Goal: Information Seeking & Learning: Learn about a topic

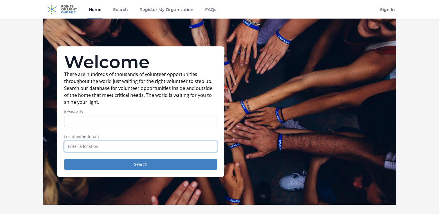
click at [82, 144] on input "text" at bounding box center [140, 146] width 153 height 11
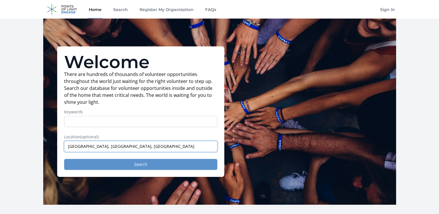
type input "[GEOGRAPHIC_DATA], [GEOGRAPHIC_DATA], [GEOGRAPHIC_DATA]"
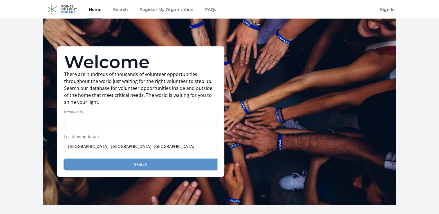
drag, startPoint x: 143, startPoint y: 165, endPoint x: 136, endPoint y: 160, distance: 8.0
click at [142, 165] on button "Search" at bounding box center [140, 164] width 153 height 11
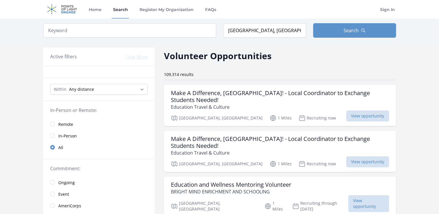
click at [65, 135] on span "In-Person" at bounding box center [67, 136] width 19 height 6
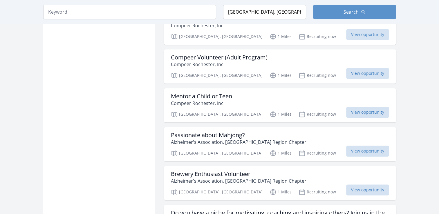
scroll to position [598, 0]
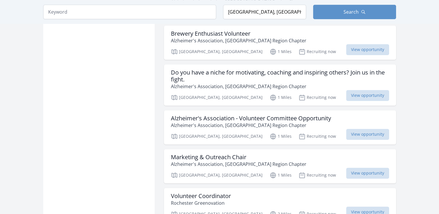
scroll to position [952, 0]
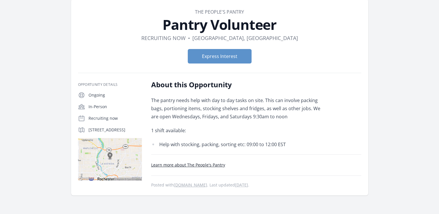
scroll to position [23, 0]
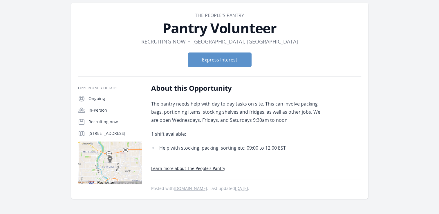
drag, startPoint x: 96, startPoint y: 134, endPoint x: 134, endPoint y: 139, distance: 38.0
click at [134, 136] on p "555 Avenue D, Rochester, NY 14621, US" at bounding box center [115, 134] width 53 height 6
drag, startPoint x: 134, startPoint y: 139, endPoint x: 117, endPoint y: 130, distance: 19.5
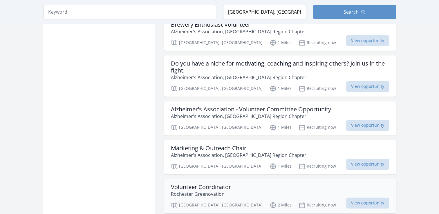
scroll to position [960, 0]
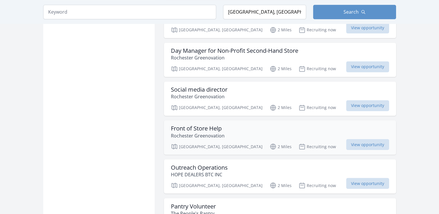
click at [197, 125] on h3 "Front of Store Help" at bounding box center [198, 128] width 54 height 7
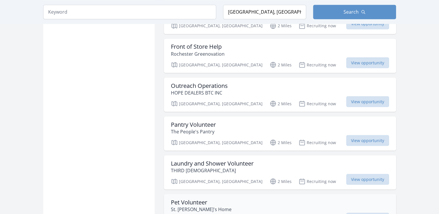
scroll to position [1045, 0]
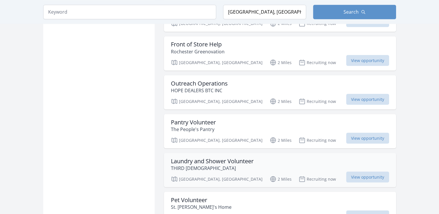
click at [178, 158] on h3 "Laundry and Shower Volunteer" at bounding box center [212, 161] width 83 height 7
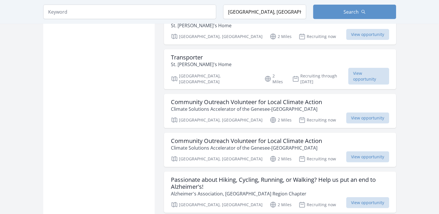
scroll to position [1447, 0]
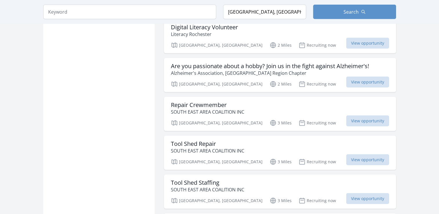
scroll to position [1672, 0]
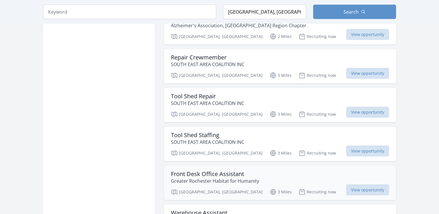
click at [194, 171] on h3 "Front Desk Office Assistant" at bounding box center [215, 174] width 88 height 7
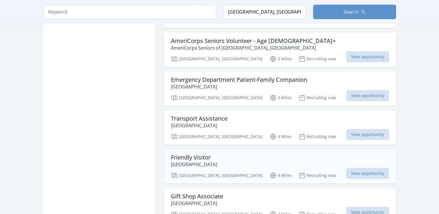
scroll to position [2315, 0]
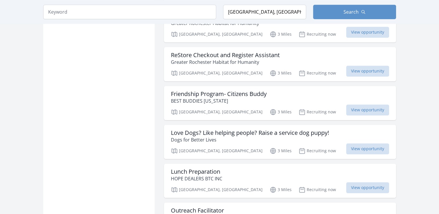
scroll to position [3133, 0]
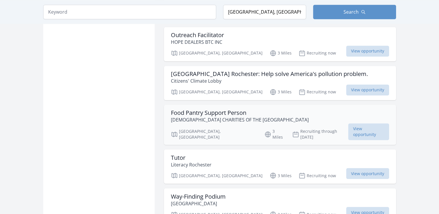
click at [195, 116] on p "CATHOLIC CHARITIES OF THE DIOCESE OF ROCHESTER" at bounding box center [240, 119] width 138 height 7
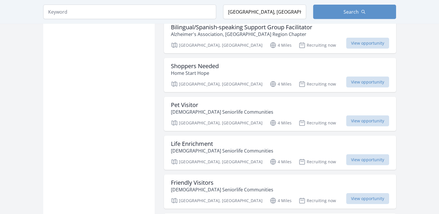
scroll to position [3909, 0]
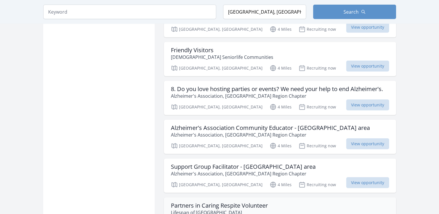
scroll to position [4123, 0]
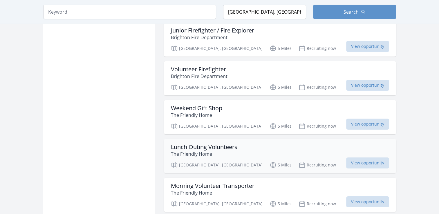
click at [185, 162] on p "Rochester, NY" at bounding box center [217, 165] width 92 height 7
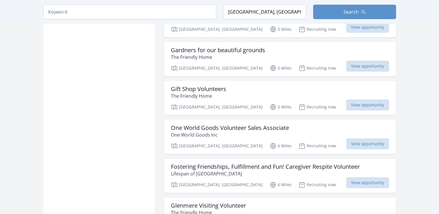
scroll to position [4656, 0]
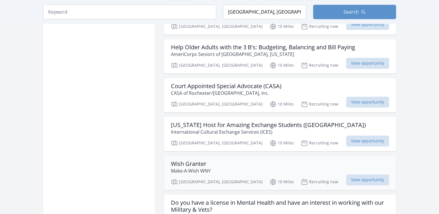
scroll to position [5299, 0]
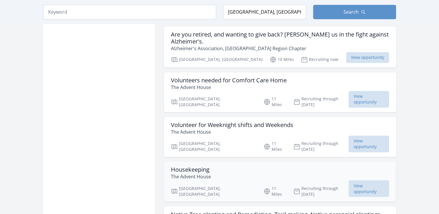
click at [192, 173] on p "The Advent House" at bounding box center [191, 176] width 40 height 7
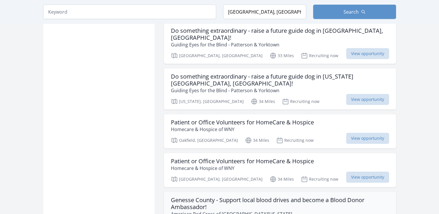
scroll to position [6254, 0]
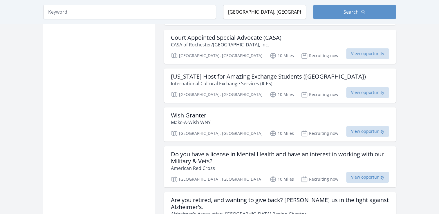
scroll to position [7037, 0]
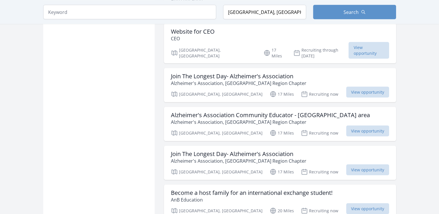
scroll to position [7812, 0]
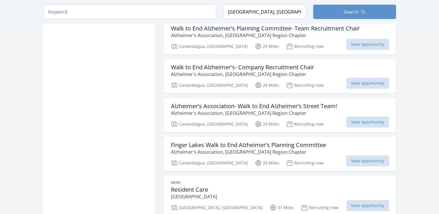
scroll to position [8593, 0]
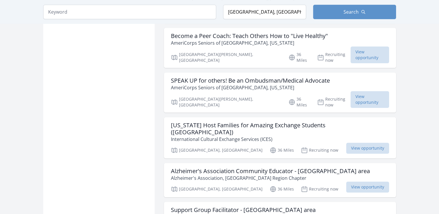
scroll to position [9375, 0]
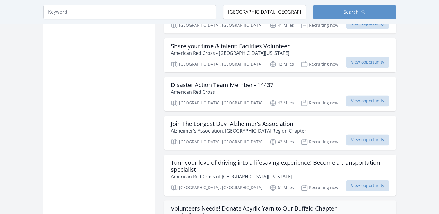
scroll to position [9909, 0]
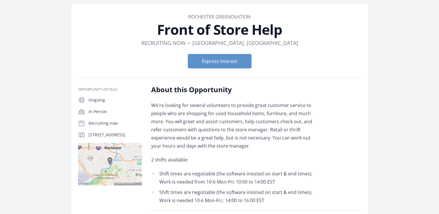
scroll to position [20, 0]
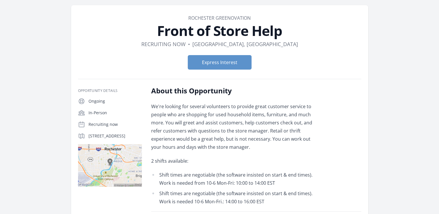
drag, startPoint x: 85, startPoint y: 138, endPoint x: 109, endPoint y: 140, distance: 24.2
click at [109, 140] on div "22 Flint St, Rochester, NY 14608" at bounding box center [110, 136] width 64 height 7
drag, startPoint x: 109, startPoint y: 140, endPoint x: 105, endPoint y: 137, distance: 5.8
copy p "22 Flint St, Rochester, NY 14608"
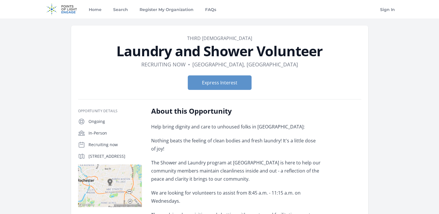
drag, startPoint x: 89, startPoint y: 155, endPoint x: 110, endPoint y: 162, distance: 22.6
click at [110, 159] on p "1050 East Ave, Rochester, NY 14607" at bounding box center [115, 157] width 53 height 6
drag, startPoint x: 110, startPoint y: 162, endPoint x: 104, endPoint y: 162, distance: 5.8
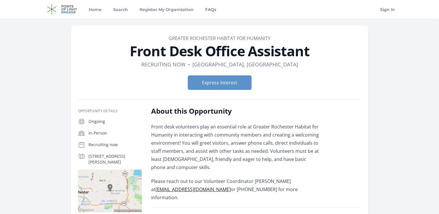
drag, startPoint x: 89, startPoint y: 154, endPoint x: 107, endPoint y: 161, distance: 19.7
click at [107, 161] on p "[STREET_ADDRESS][PERSON_NAME]" at bounding box center [115, 160] width 53 height 12
copy p "[STREET_ADDRESS][PERSON_NAME]"
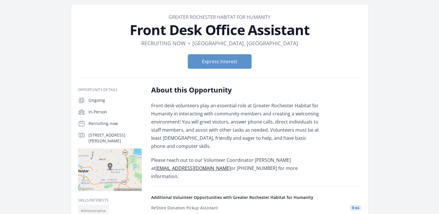
scroll to position [19, 0]
